Goal: Information Seeking & Learning: Check status

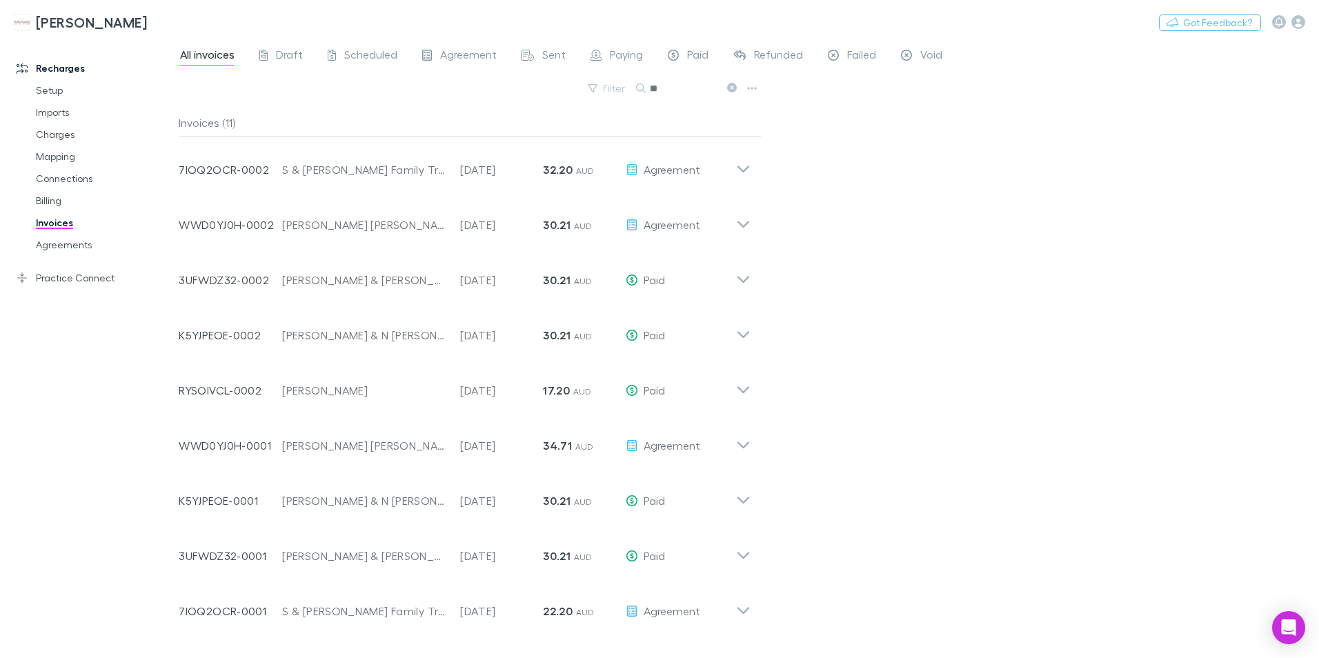
type input "*"
click at [710, 88] on button "Search" at bounding box center [708, 88] width 63 height 17
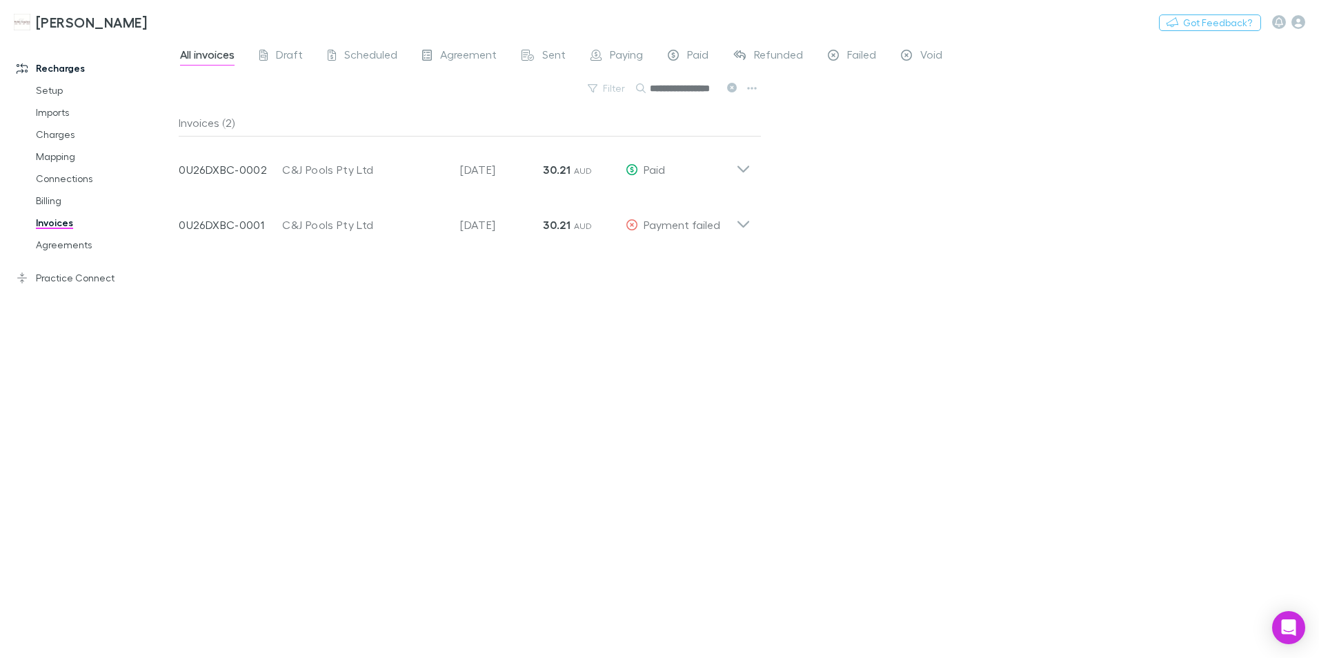
type input "**********"
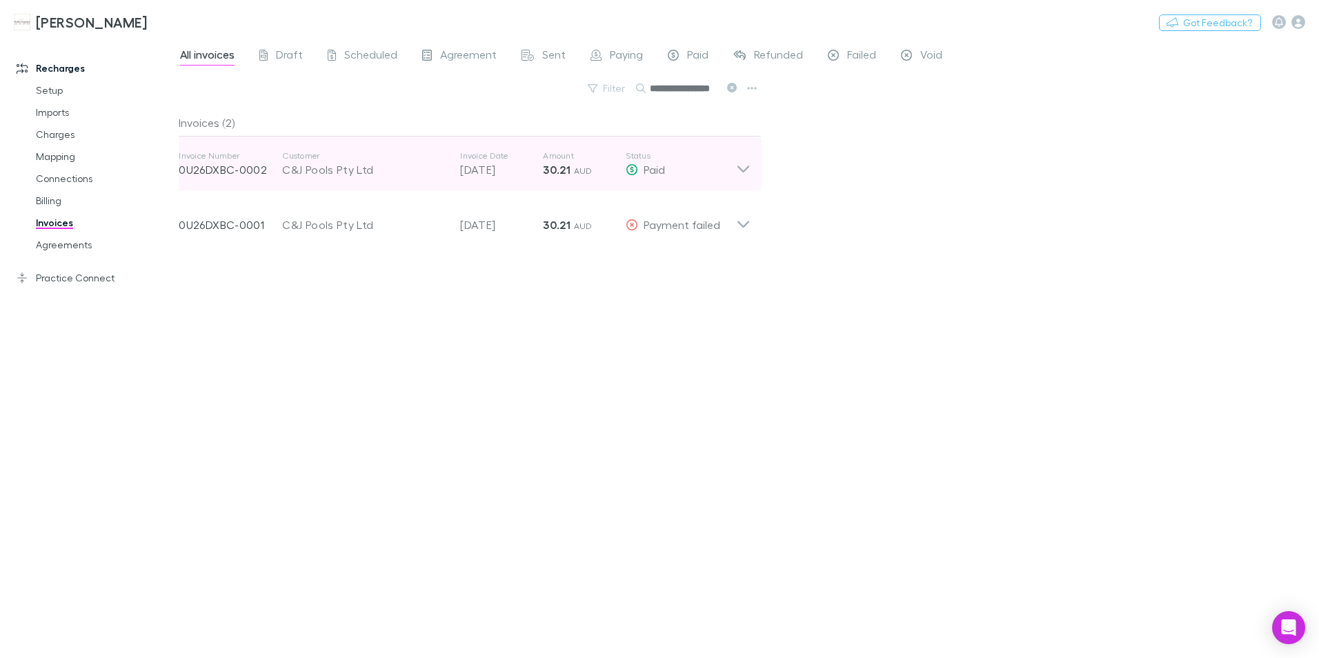
click at [739, 169] on icon at bounding box center [743, 164] width 14 height 28
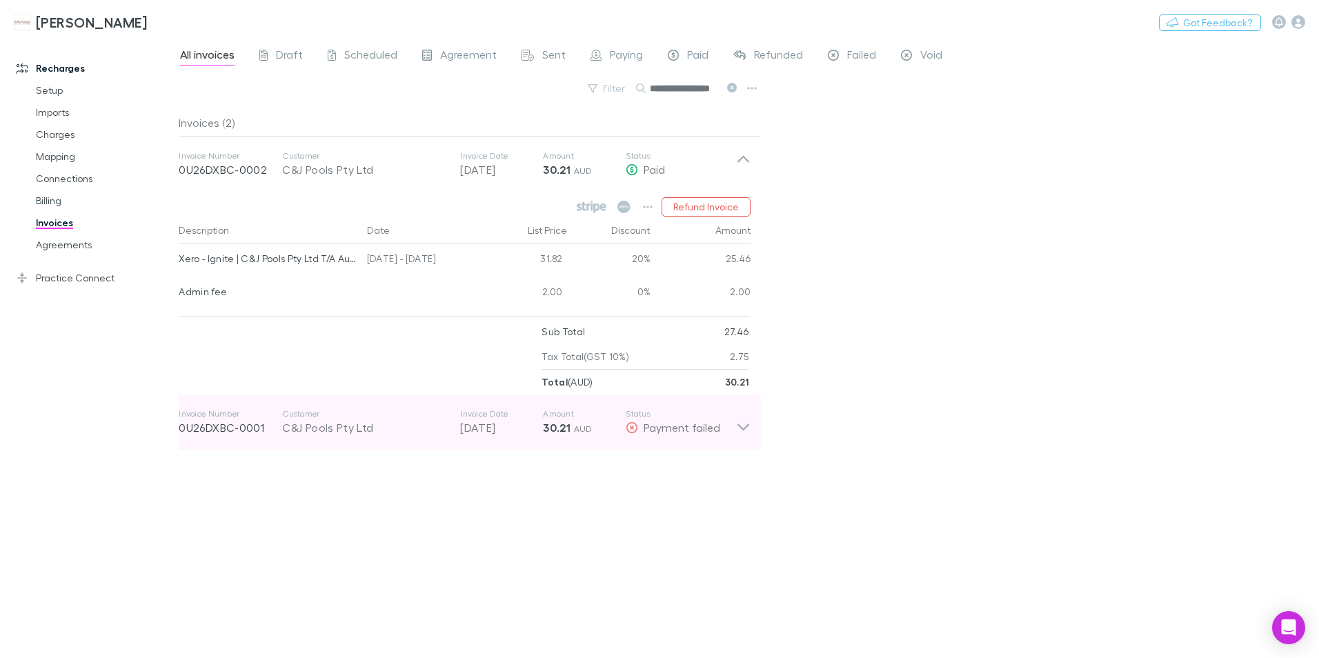
click at [751, 430] on div "Invoice Number 0U26DXBC-0001 Customer C&J Pools Pty Ltd Invoice Date [DATE] Amo…" at bounding box center [465, 422] width 594 height 55
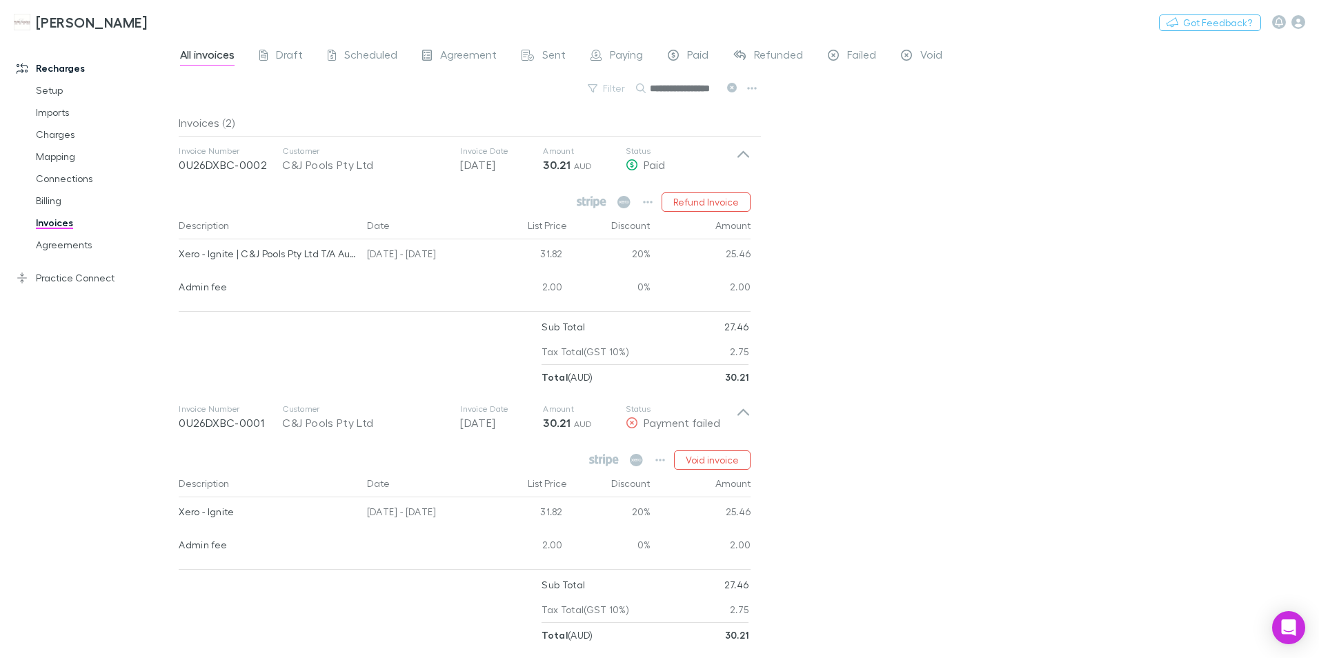
scroll to position [6, 0]
